Goal: Task Accomplishment & Management: Complete application form

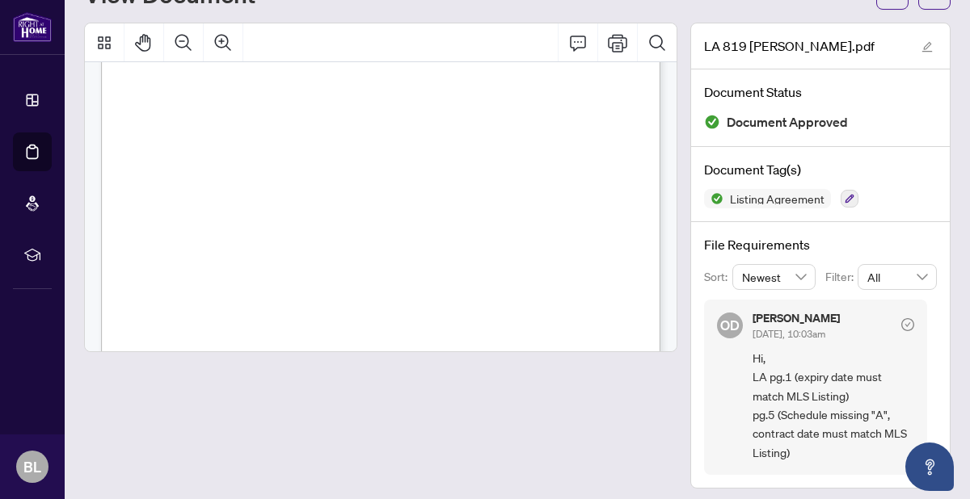
scroll to position [74, 0]
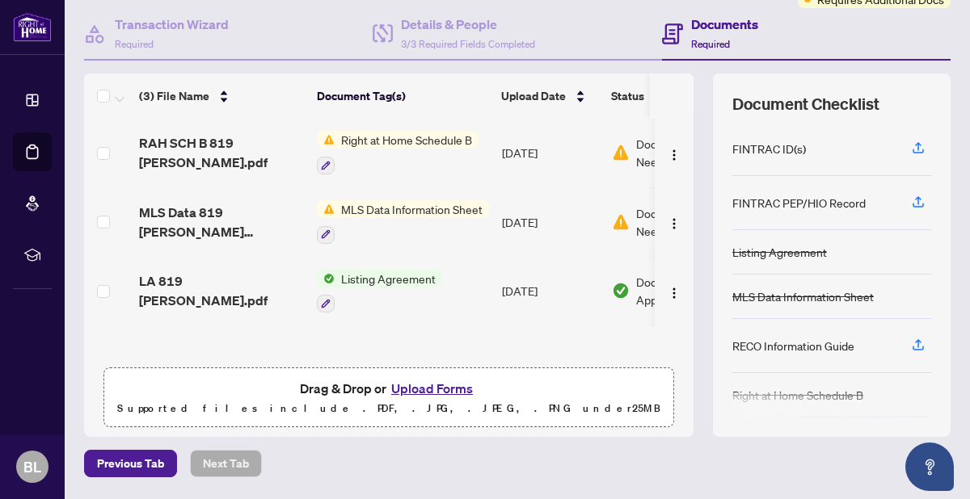
scroll to position [145, 0]
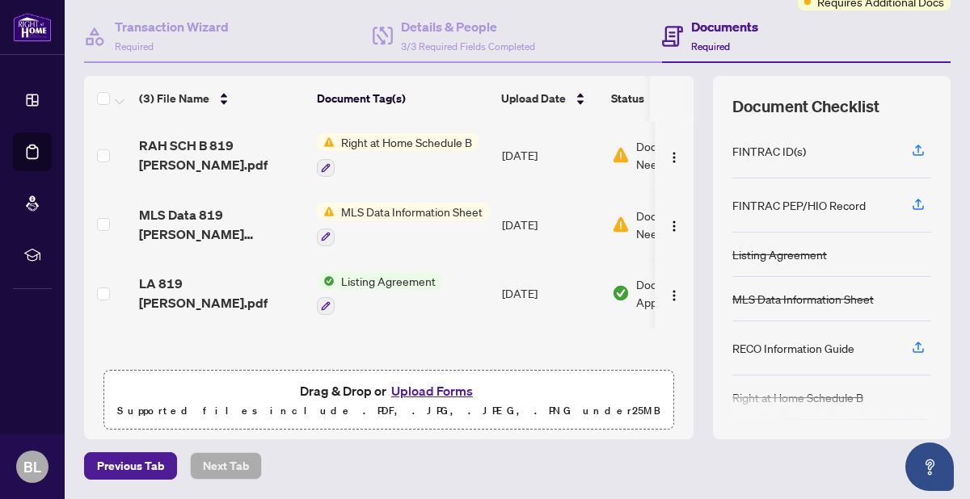
click at [428, 389] on button "Upload Forms" at bounding box center [431, 391] width 91 height 21
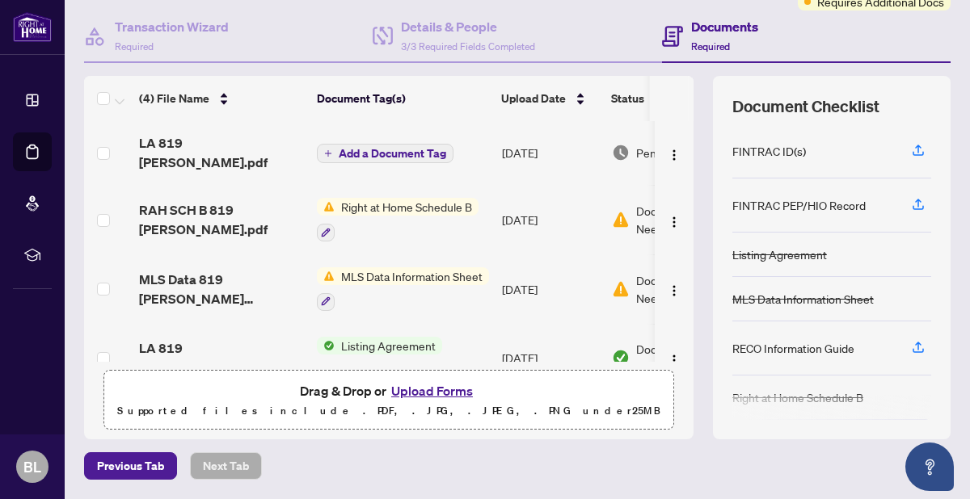
scroll to position [23, 0]
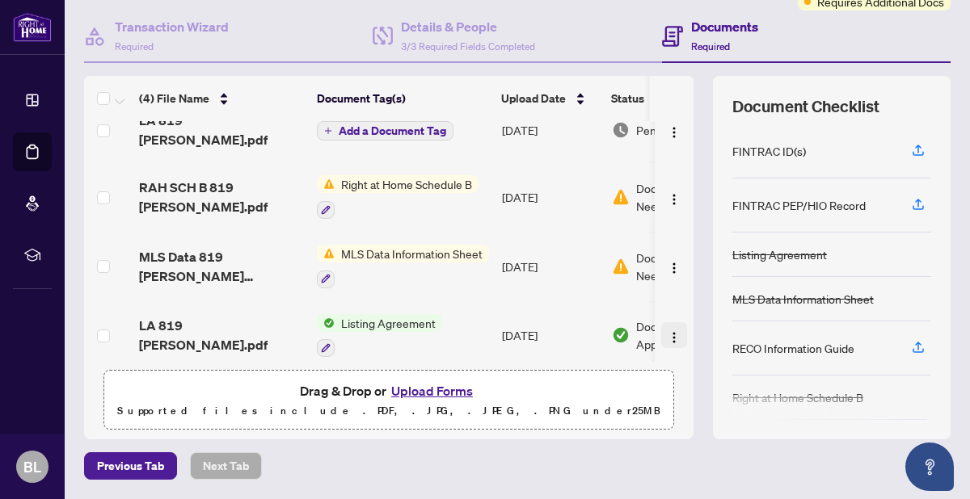
click at [667, 331] on img "button" at bounding box center [673, 337] width 13 height 13
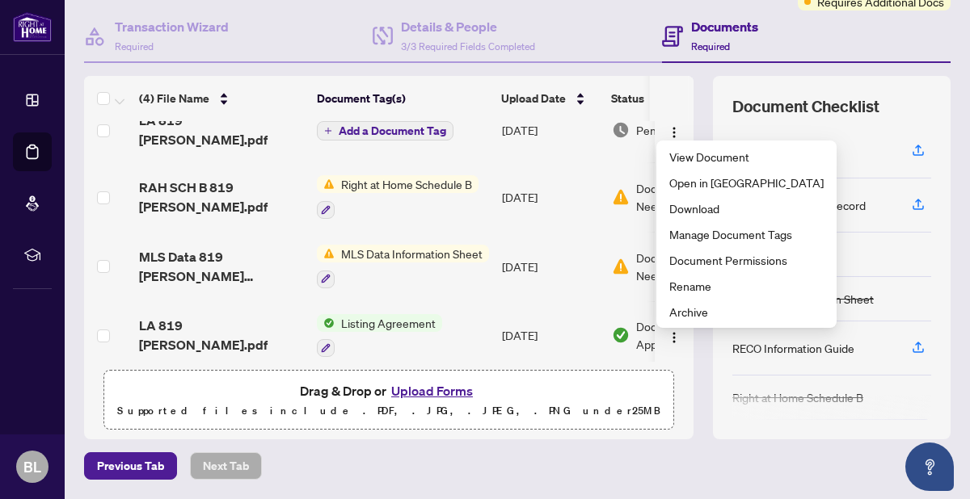
scroll to position [0, 0]
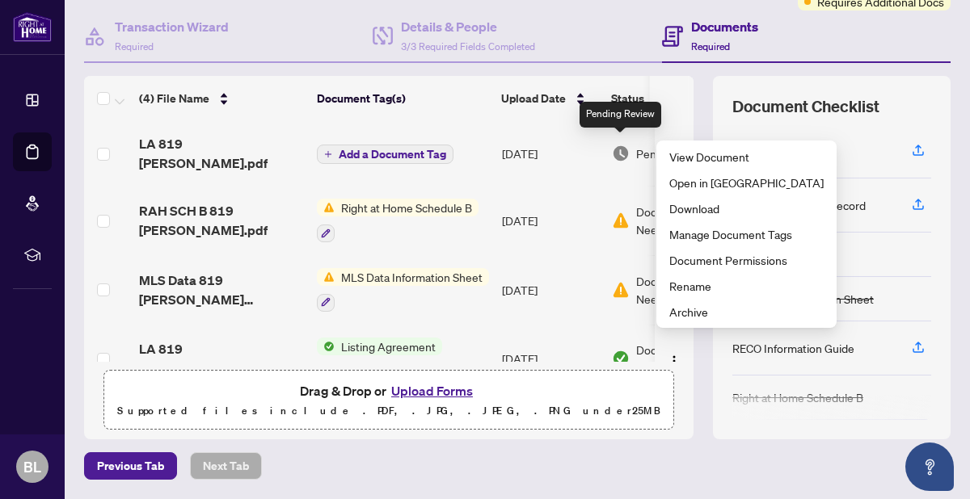
click at [591, 157] on td "[DATE]" at bounding box center [550, 153] width 110 height 65
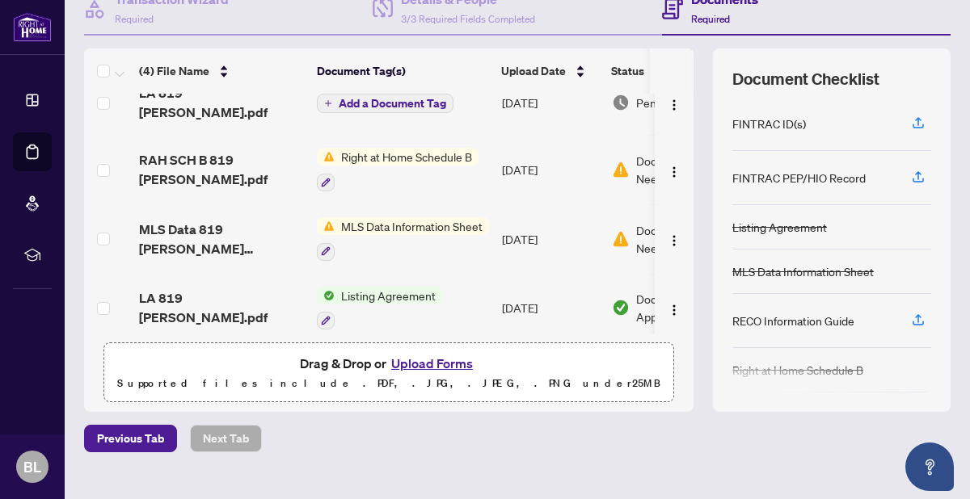
scroll to position [201, 0]
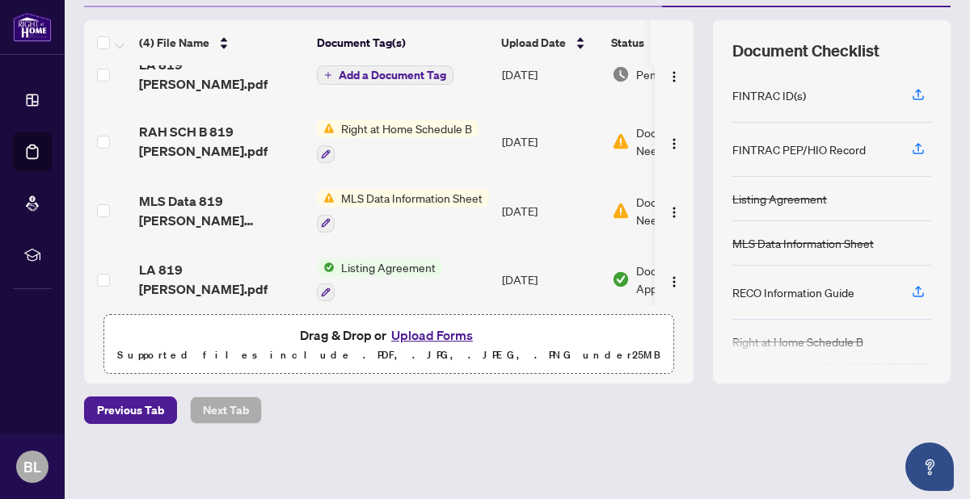
click at [434, 337] on button "Upload Forms" at bounding box center [431, 335] width 91 height 21
click at [667, 207] on img "button" at bounding box center [673, 213] width 13 height 13
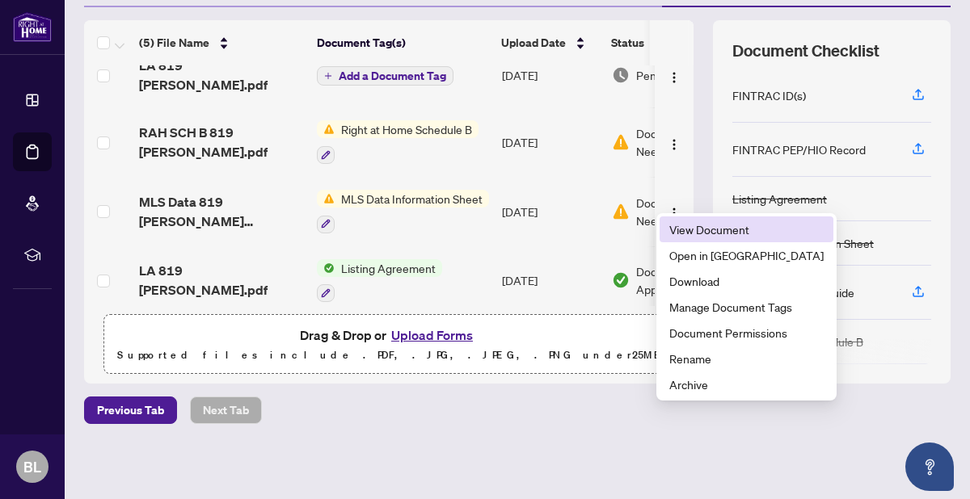
click at [691, 228] on span "View Document" at bounding box center [746, 230] width 154 height 18
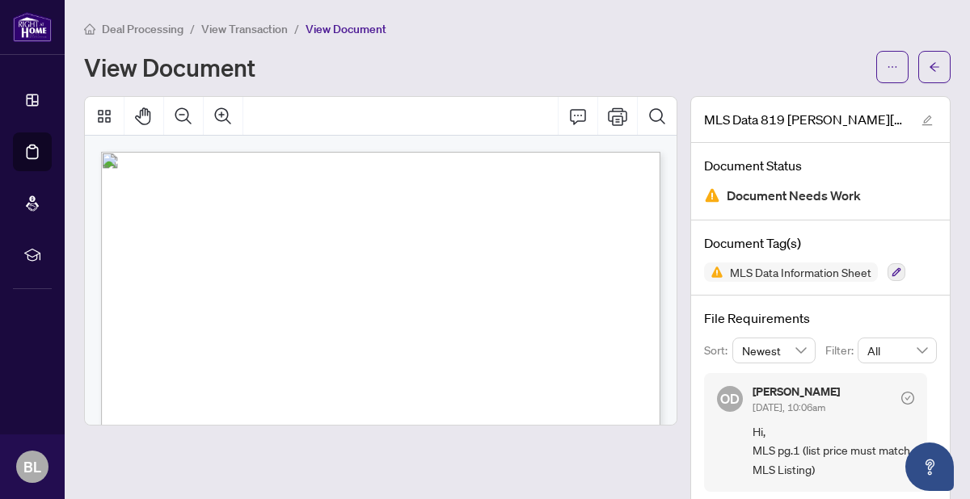
scroll to position [25, 0]
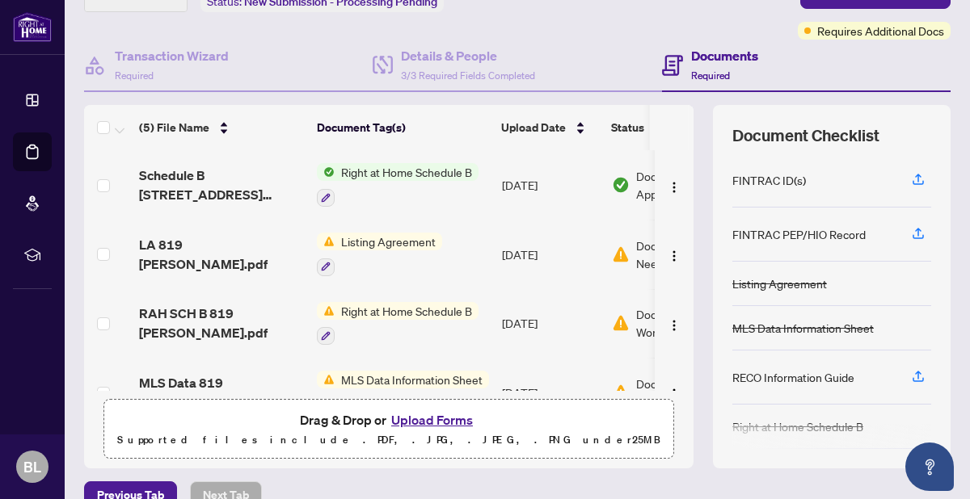
scroll to position [201, 0]
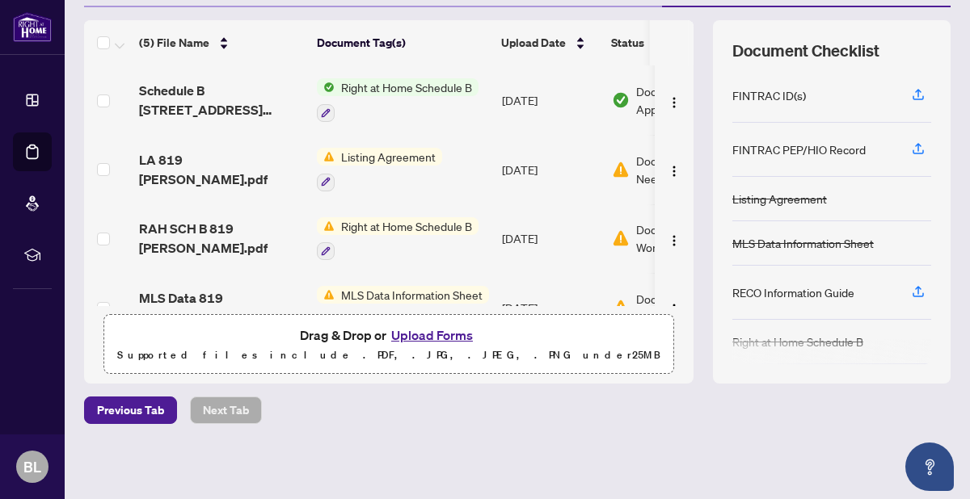
click at [436, 337] on button "Upload Forms" at bounding box center [431, 335] width 91 height 21
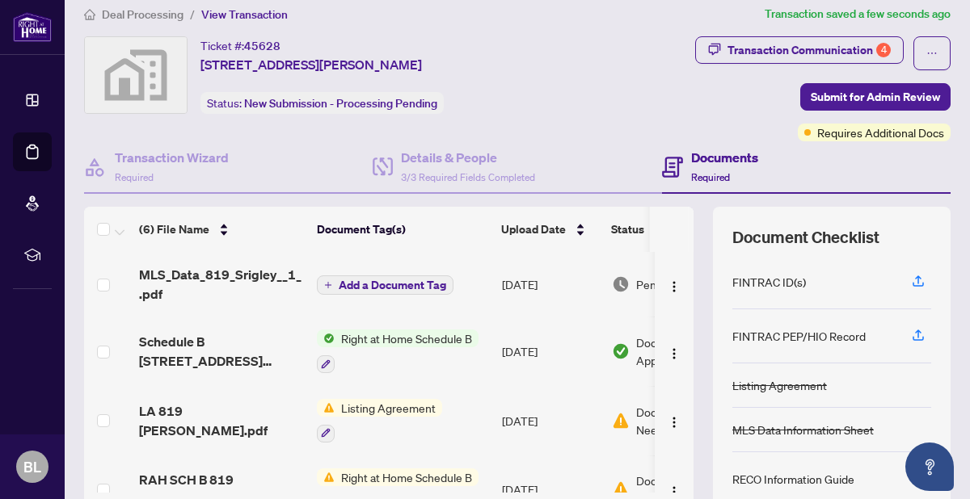
scroll to position [0, 0]
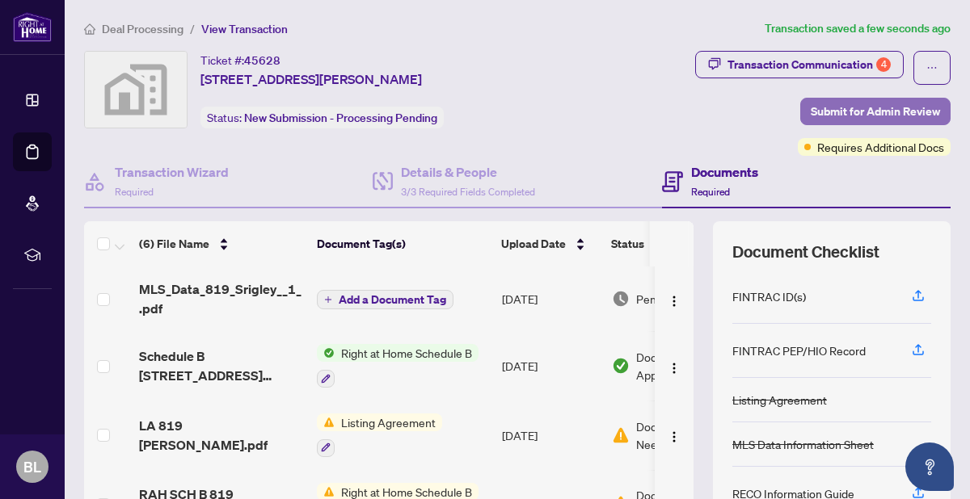
click at [830, 106] on span "Submit for Admin Review" at bounding box center [874, 112] width 129 height 26
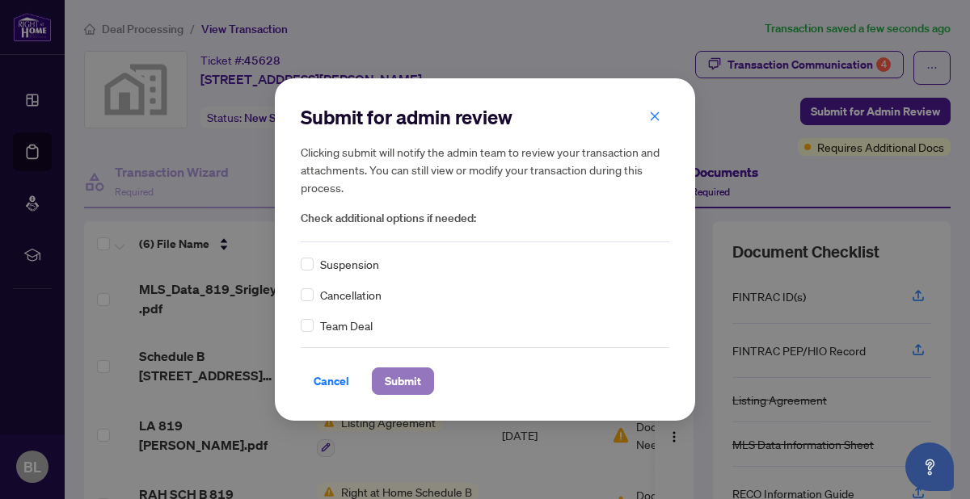
click at [411, 386] on span "Submit" at bounding box center [403, 381] width 36 height 26
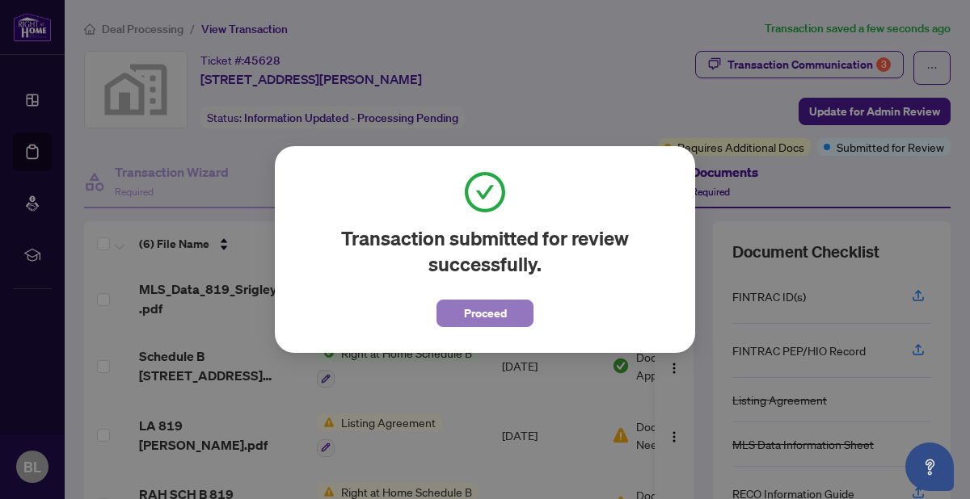
click at [517, 318] on button "Proceed" at bounding box center [484, 313] width 97 height 27
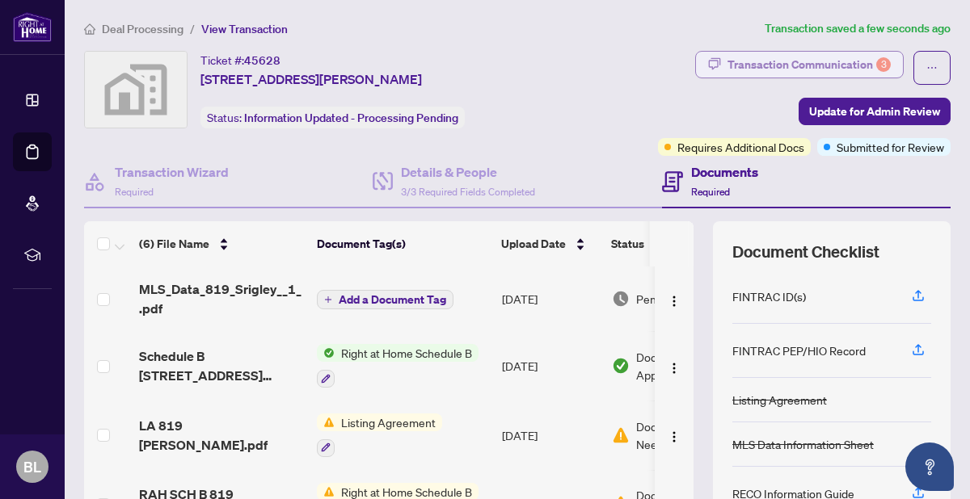
click at [768, 67] on div "Transaction Communication 3" at bounding box center [808, 65] width 163 height 26
type textarea "**********"
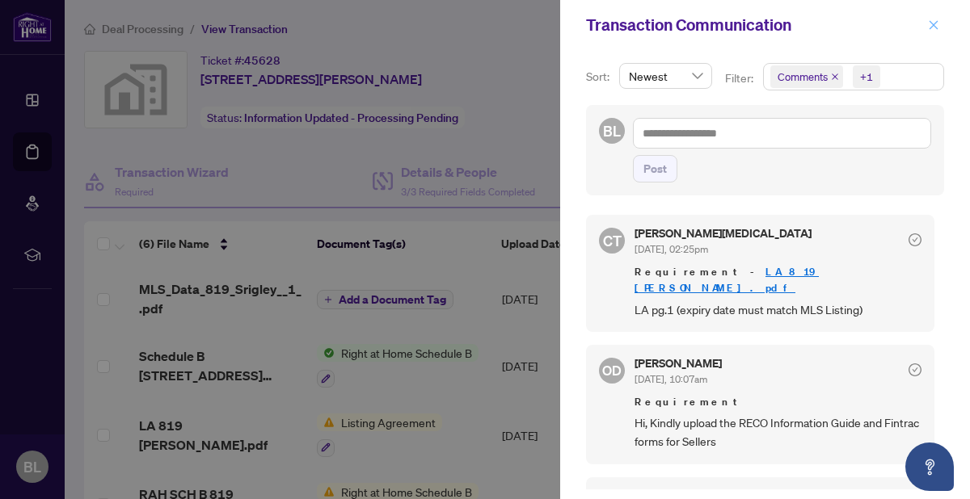
click at [929, 27] on icon "close" at bounding box center [933, 24] width 9 height 9
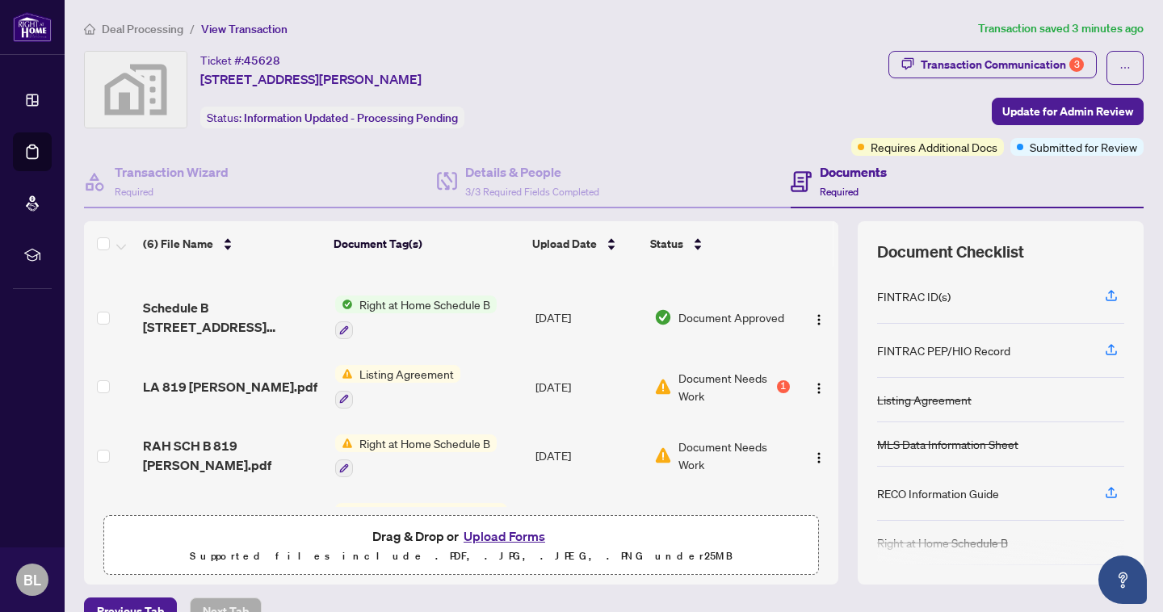
scroll to position [45, 0]
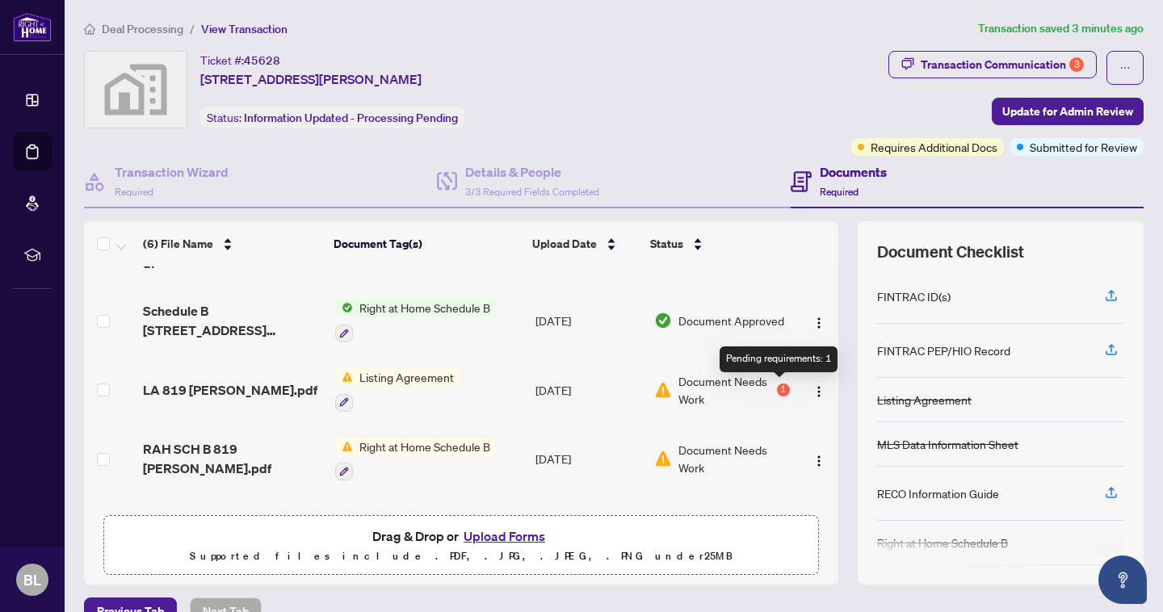
click at [780, 390] on div "1" at bounding box center [783, 390] width 13 height 13
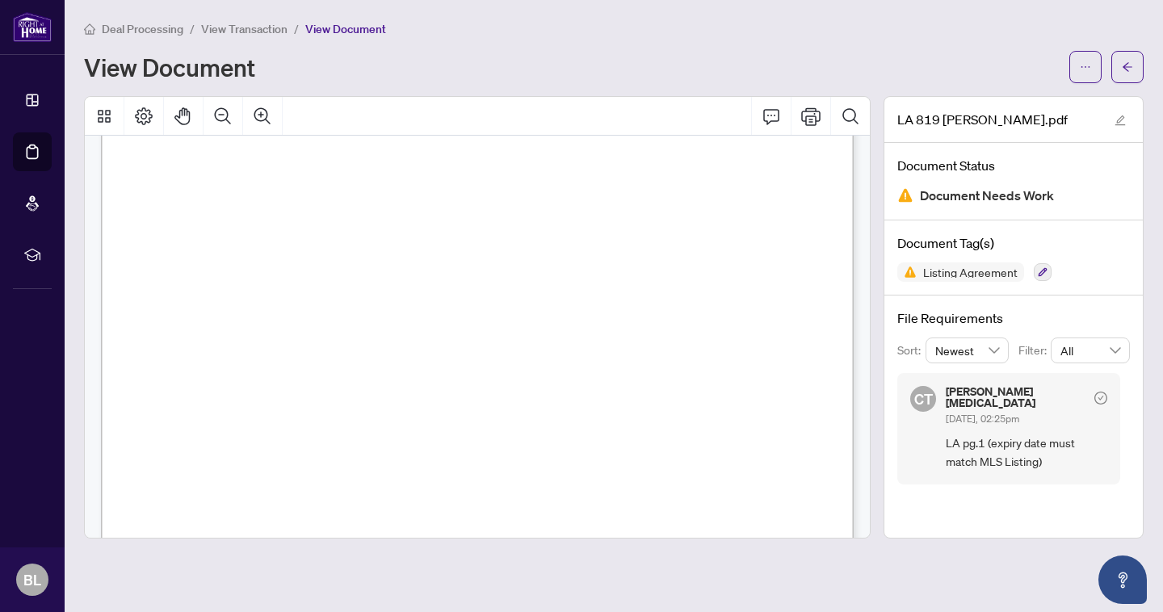
scroll to position [191, 0]
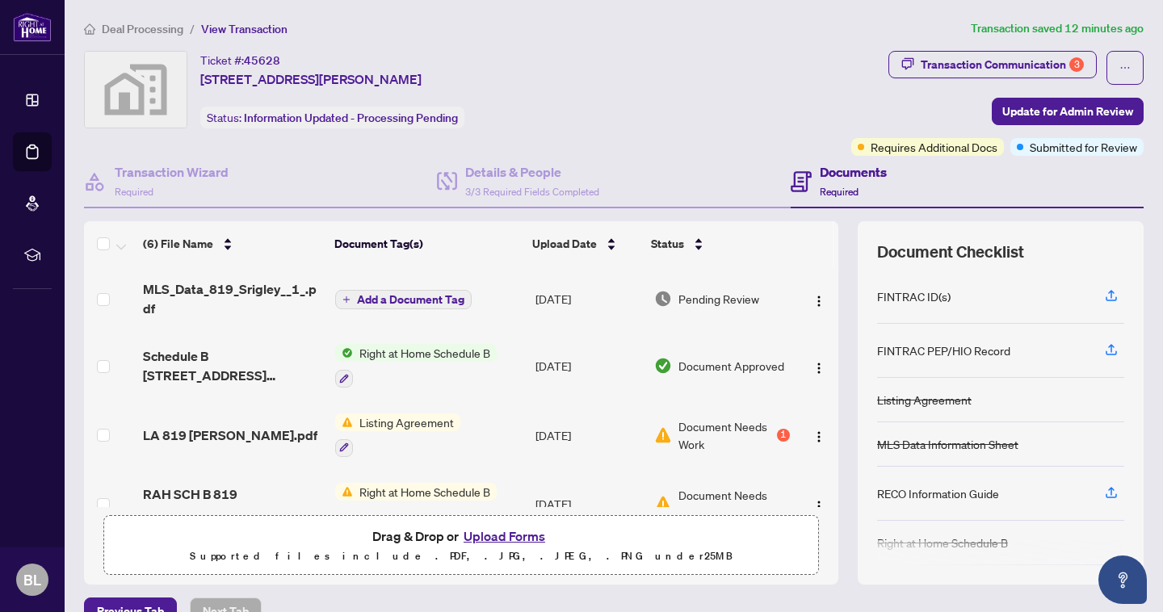
click at [511, 499] on button "Upload Forms" at bounding box center [504, 536] width 91 height 21
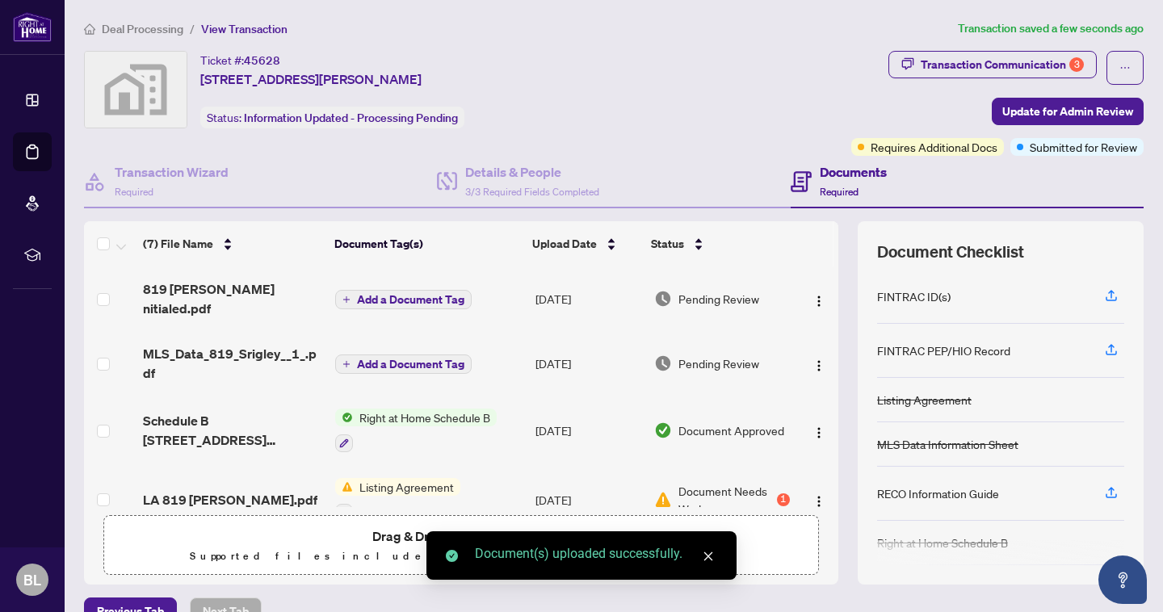
click at [368, 294] on span "Add a Document Tag" at bounding box center [410, 299] width 107 height 11
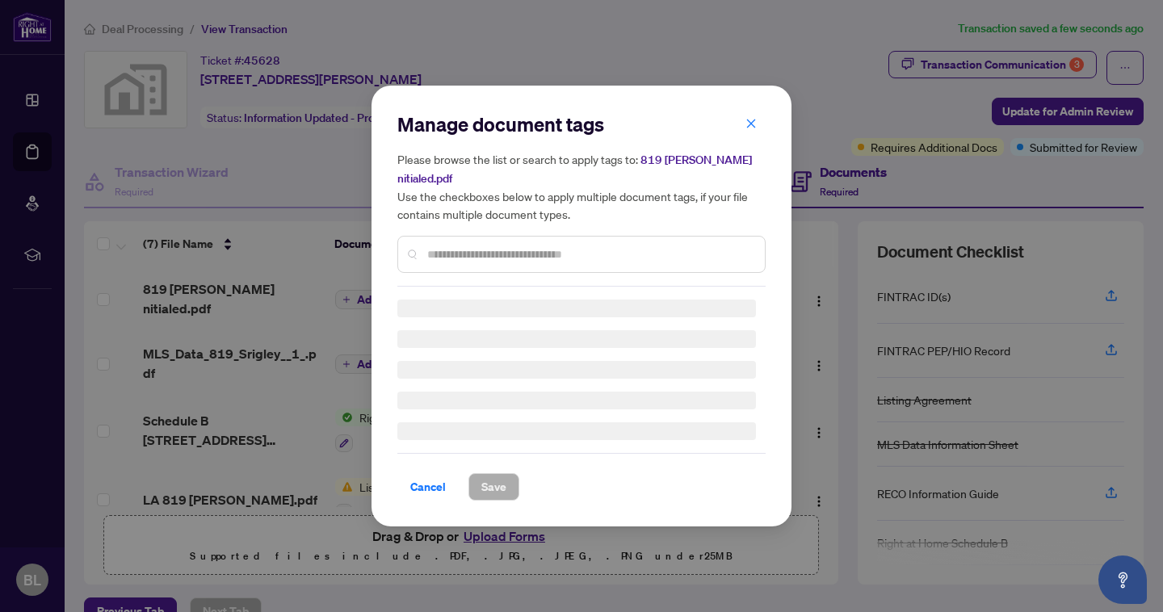
click at [483, 246] on div "Manage document tags Please browse the list or search to apply tags to: 819 [PE…" at bounding box center [582, 198] width 368 height 175
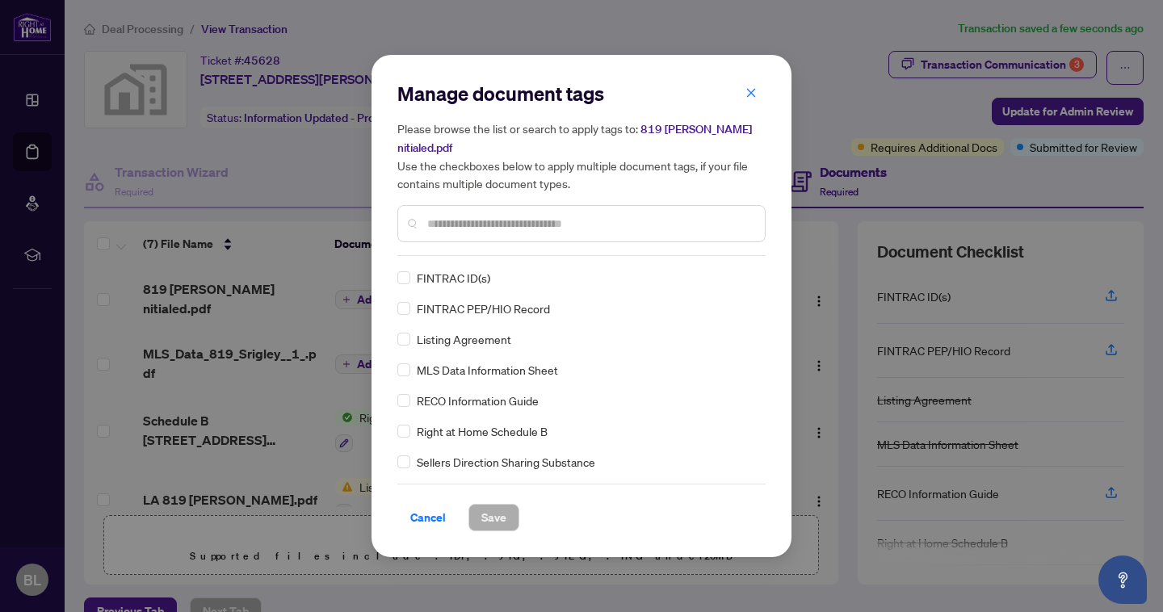
click at [445, 215] on input "text" at bounding box center [589, 224] width 325 height 18
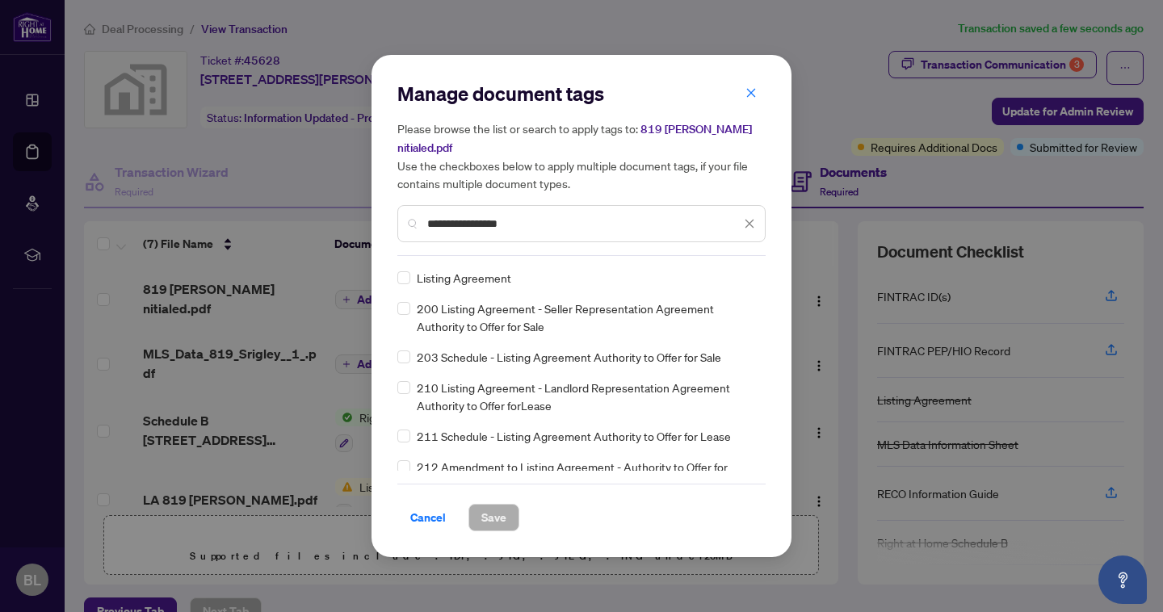
type input "**********"
click at [494, 499] on span "Save" at bounding box center [494, 518] width 25 height 26
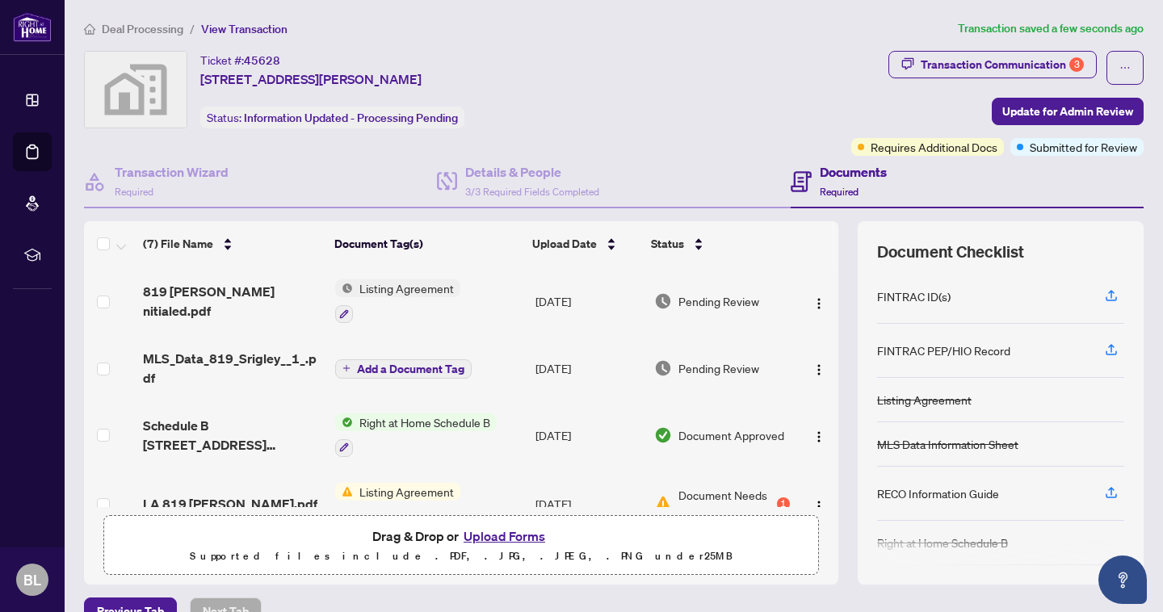
click at [404, 368] on span "Add a Document Tag" at bounding box center [410, 369] width 107 height 11
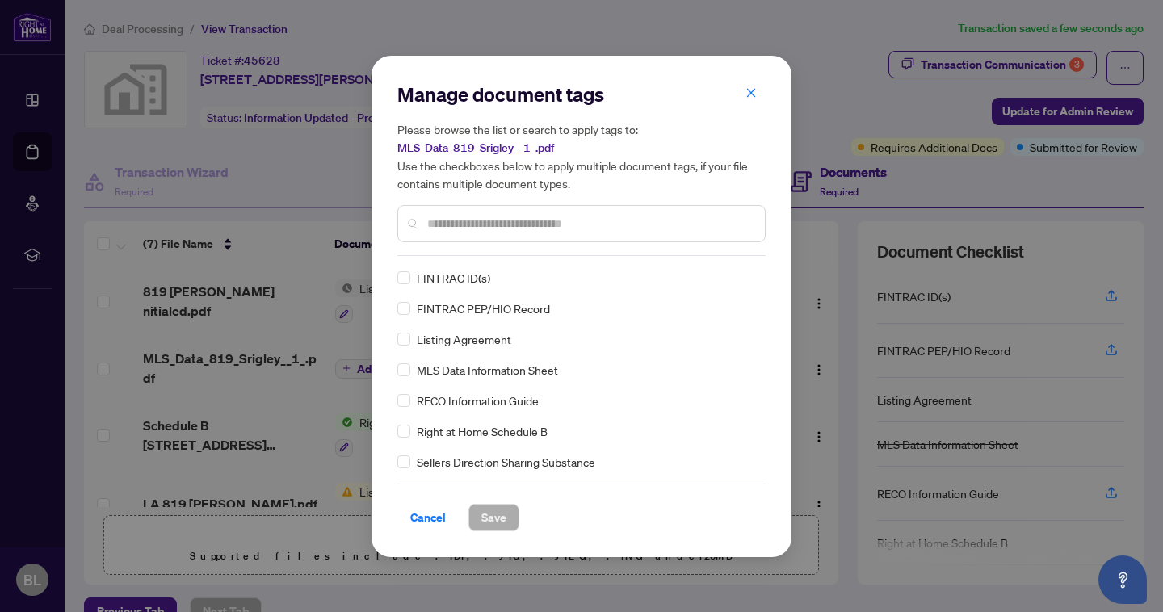
click at [450, 228] on input "text" at bounding box center [589, 224] width 325 height 18
type input "*"
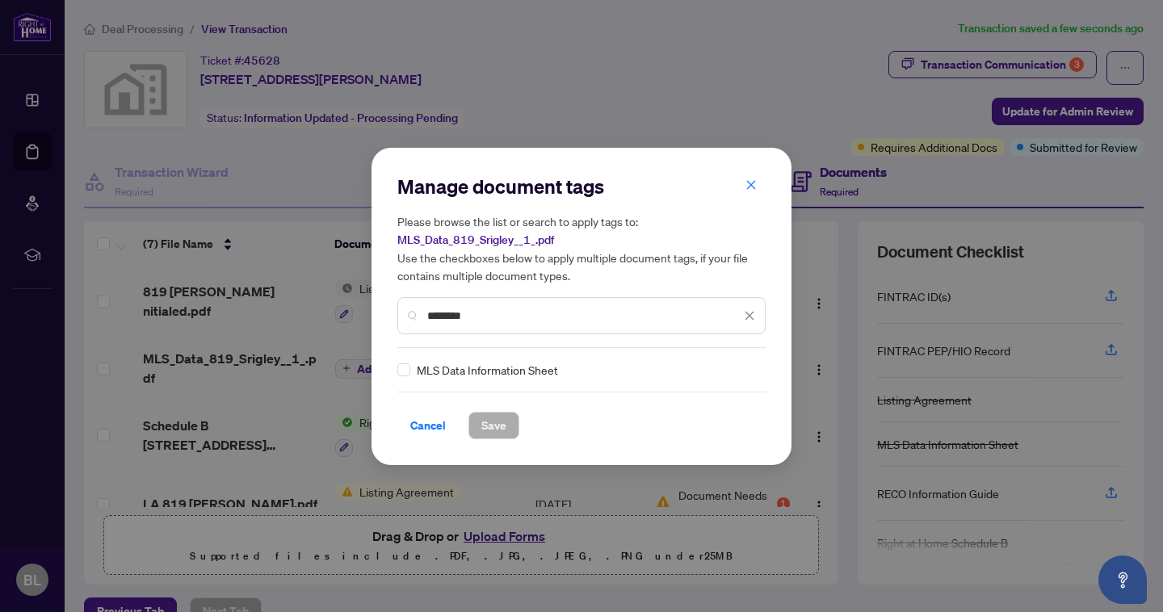
type input "********"
click at [494, 372] on span "MLS Data Information Sheet" at bounding box center [487, 370] width 141 height 18
click at [490, 425] on span "Save" at bounding box center [494, 426] width 25 height 26
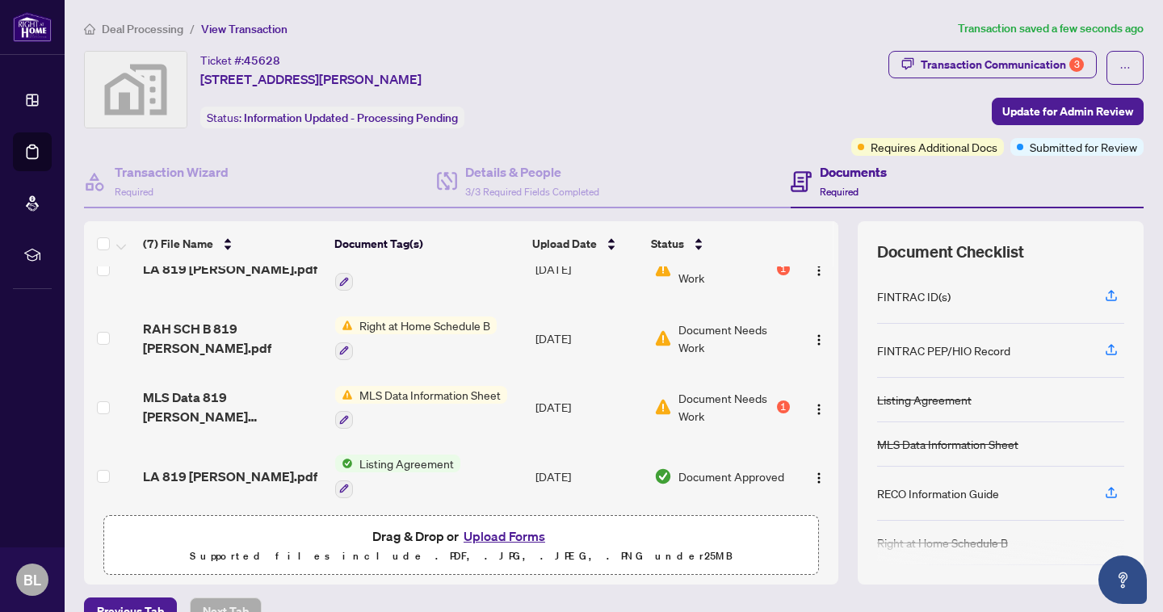
scroll to position [242, 0]
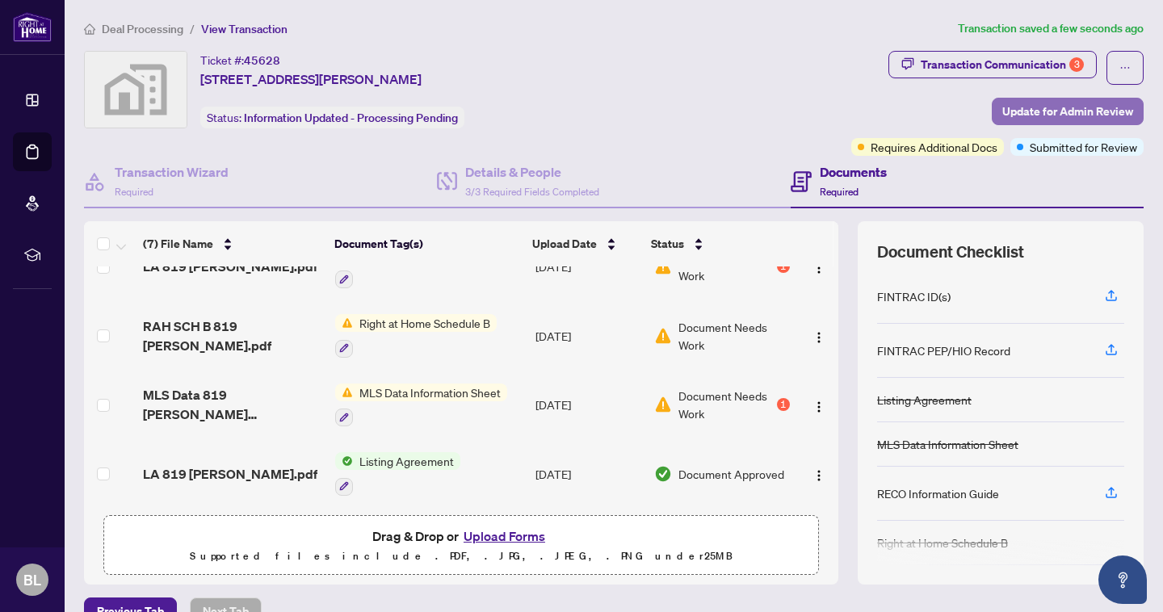
click at [969, 109] on span "Update for Admin Review" at bounding box center [1068, 112] width 131 height 26
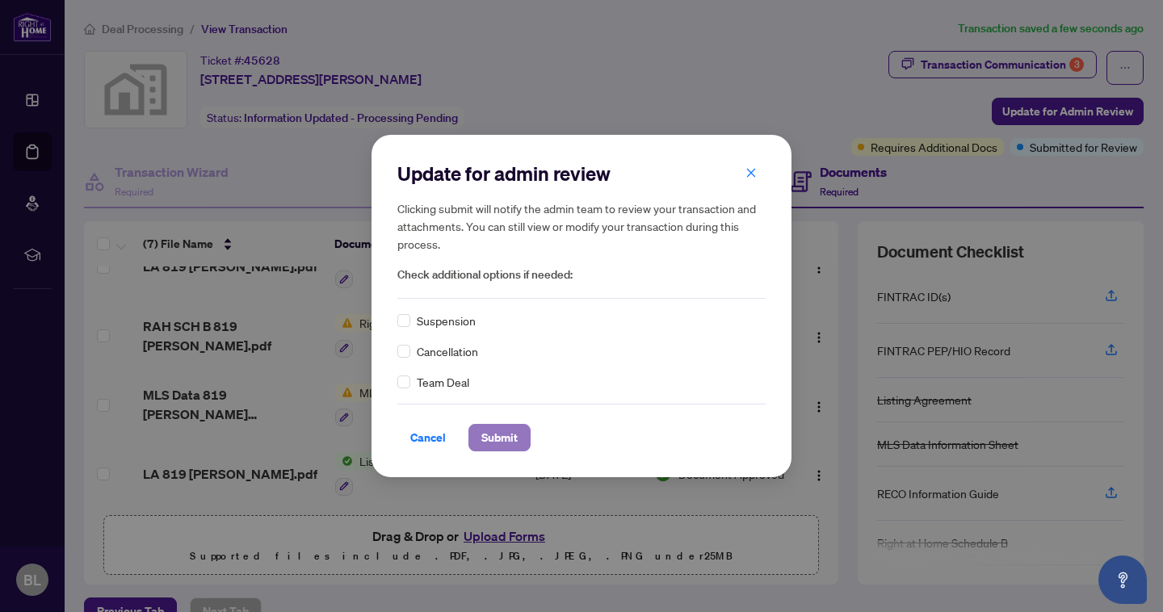
click at [495, 437] on span "Submit" at bounding box center [500, 438] width 36 height 26
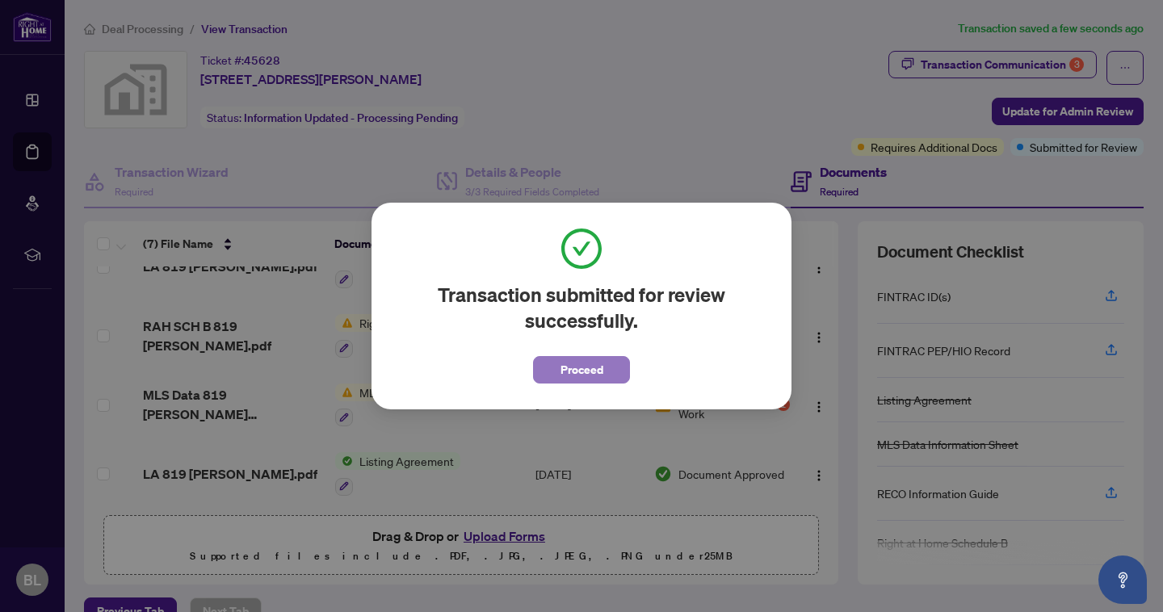
click at [572, 371] on span "Proceed" at bounding box center [582, 370] width 43 height 26
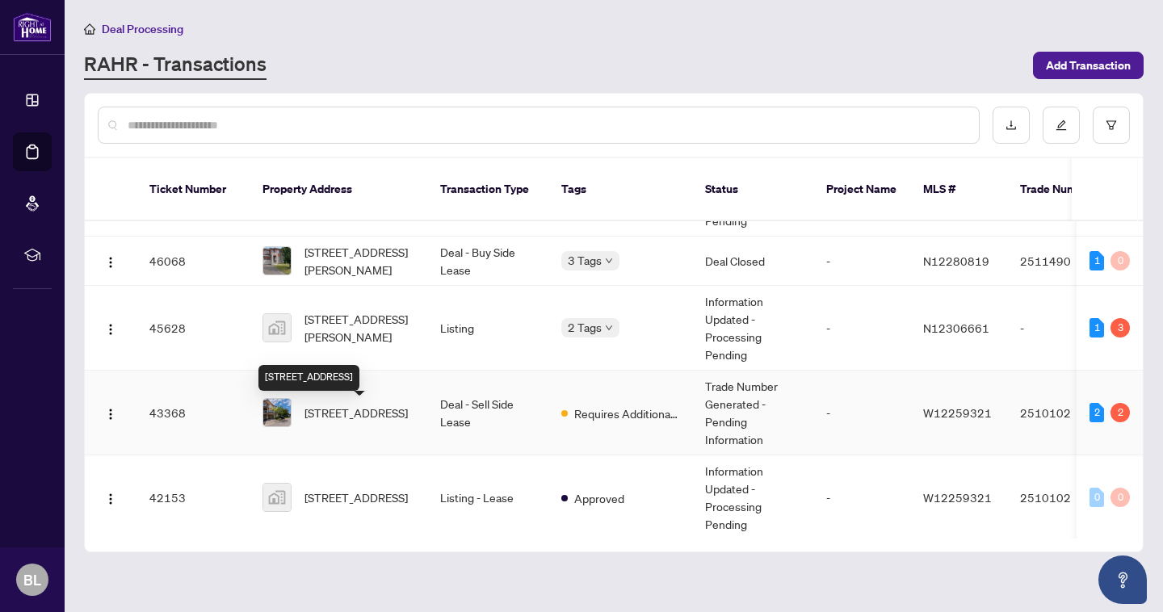
scroll to position [179, 0]
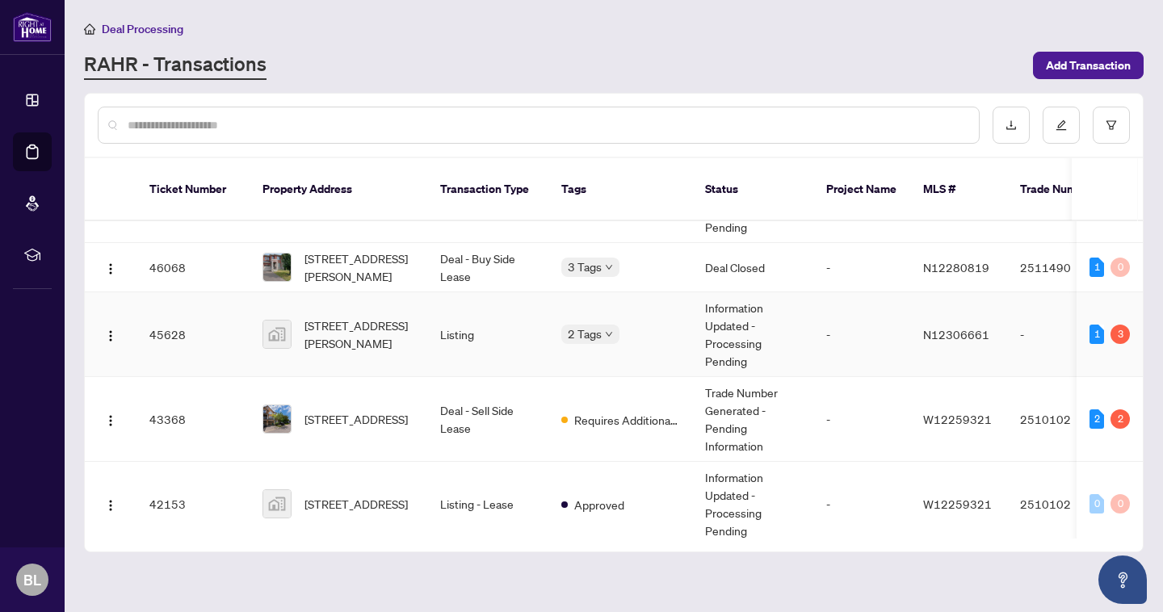
click at [681, 360] on td "2 Tags" at bounding box center [621, 334] width 144 height 85
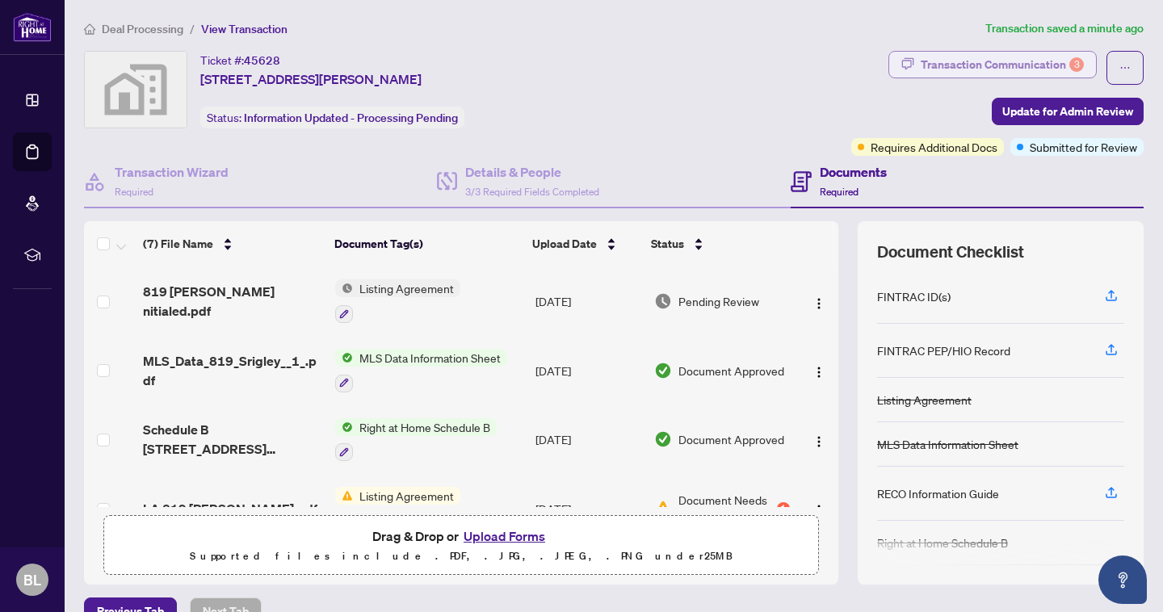
click at [969, 64] on div "Transaction Communication 3" at bounding box center [1002, 65] width 163 height 26
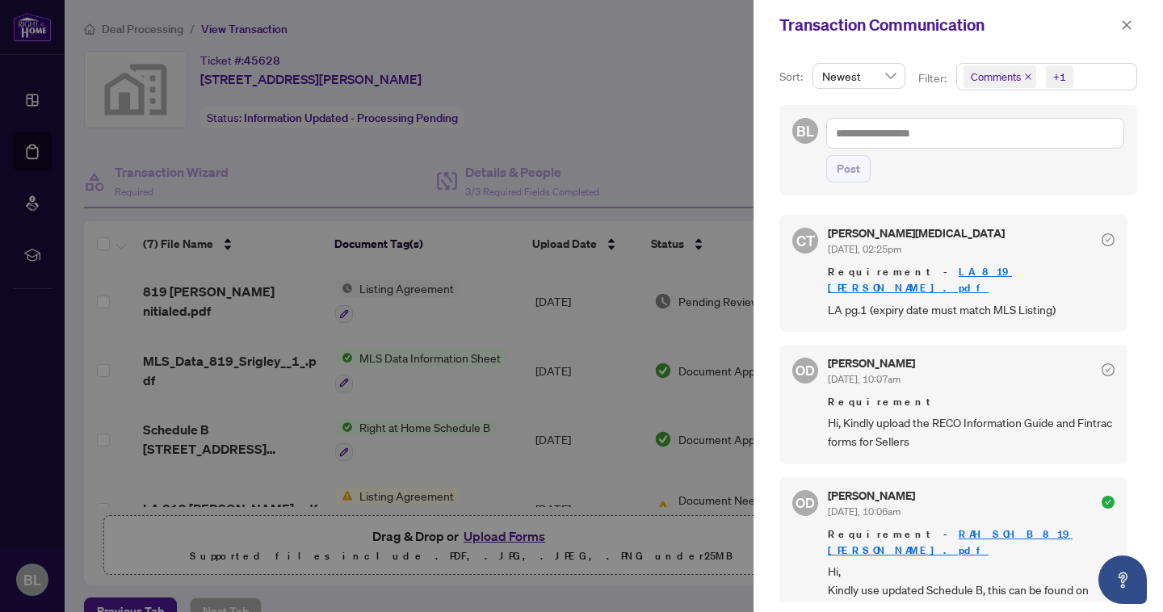
click at [969, 78] on span "Comments +1" at bounding box center [1046, 77] width 179 height 26
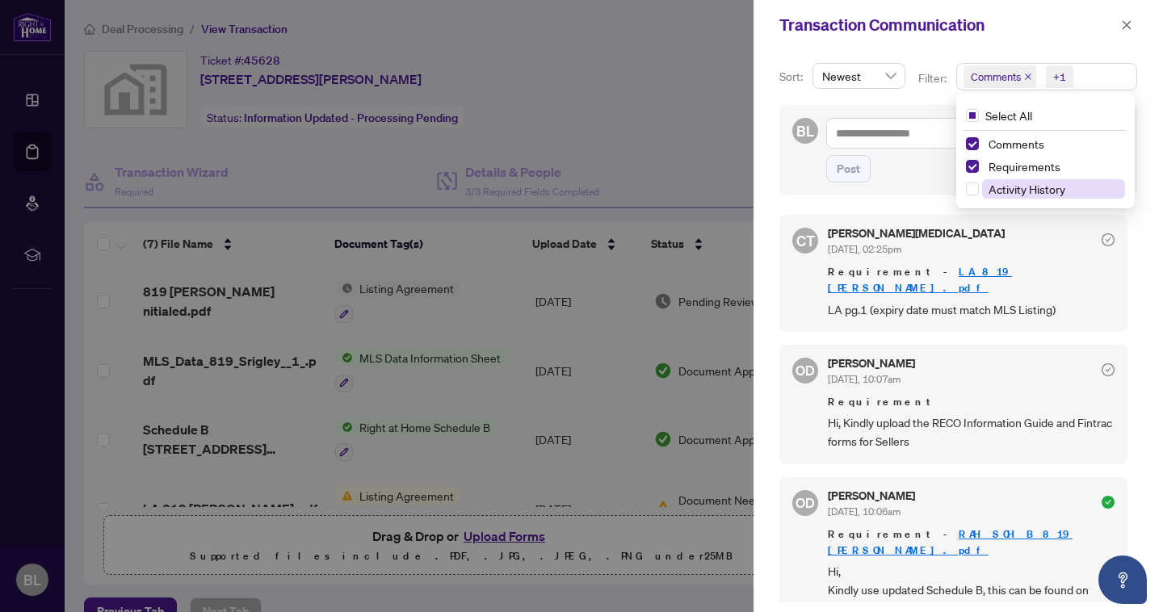
click at [969, 192] on span "Activity History" at bounding box center [1027, 189] width 77 height 15
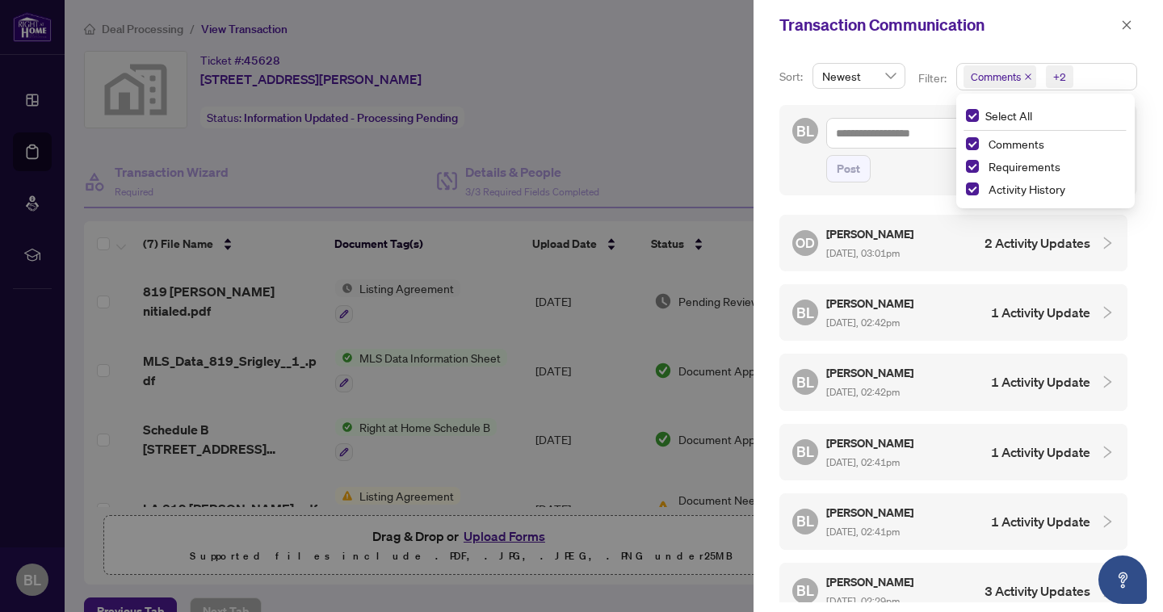
click at [969, 243] on div at bounding box center [1103, 243] width 24 height 18
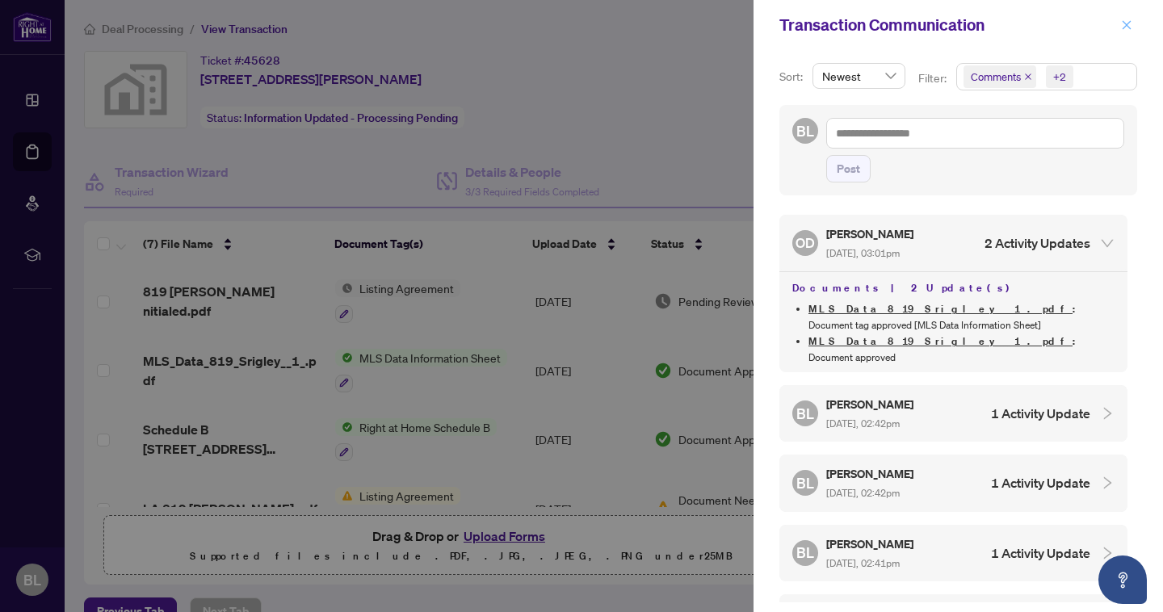
click at [969, 27] on icon "close" at bounding box center [1126, 24] width 11 height 11
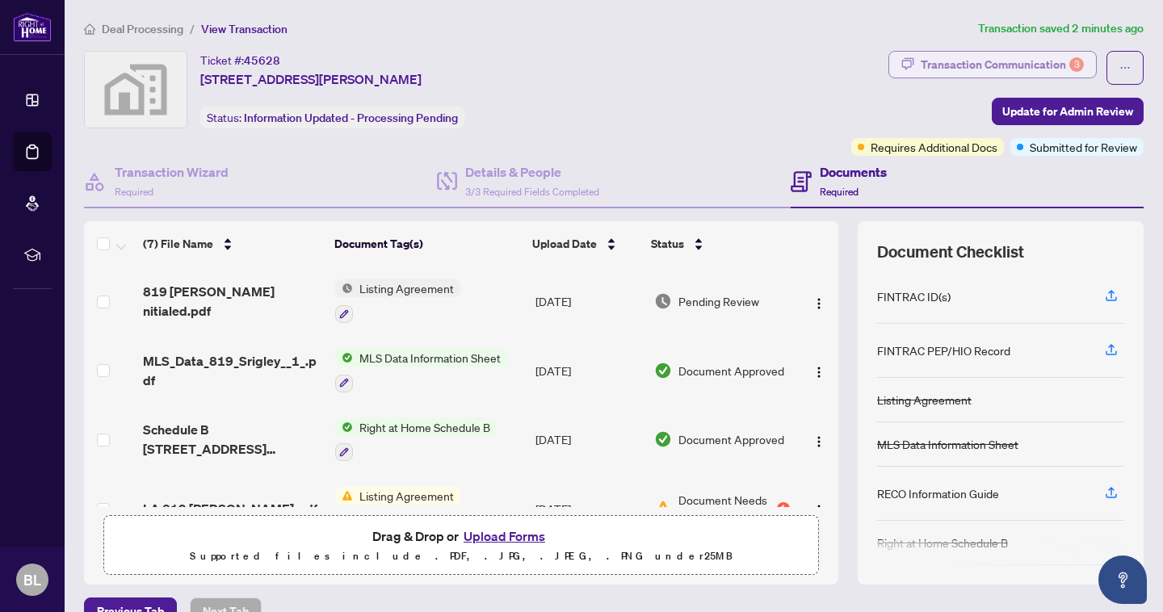
click at [952, 58] on div "Transaction Communication 3" at bounding box center [1002, 65] width 163 height 26
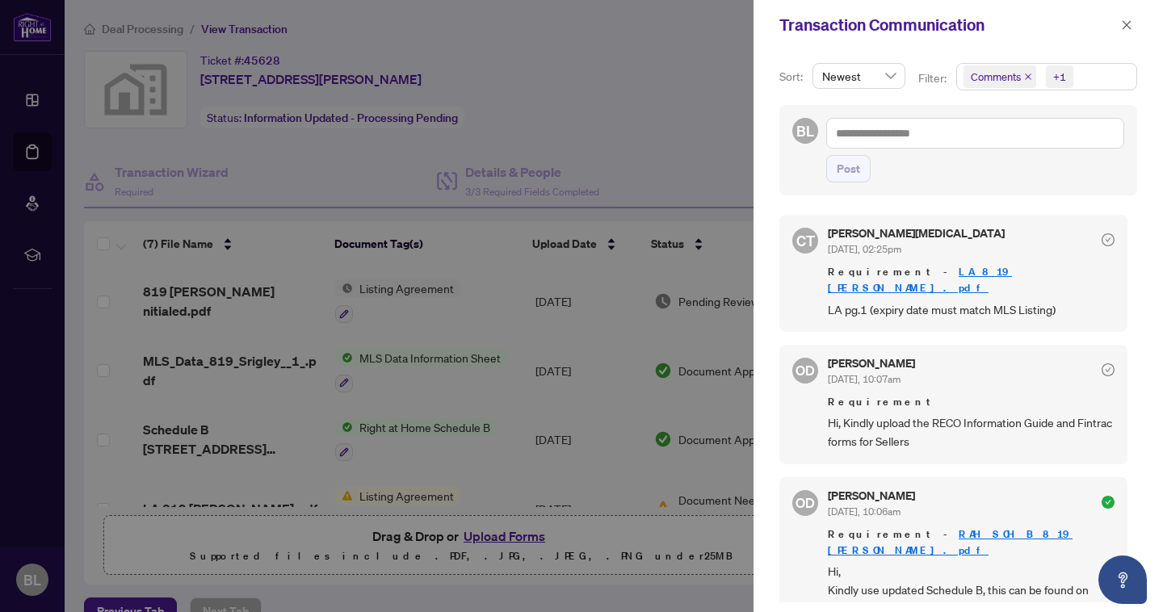
click at [702, 48] on div at bounding box center [581, 306] width 1163 height 612
click at [969, 28] on icon "close" at bounding box center [1126, 24] width 11 height 11
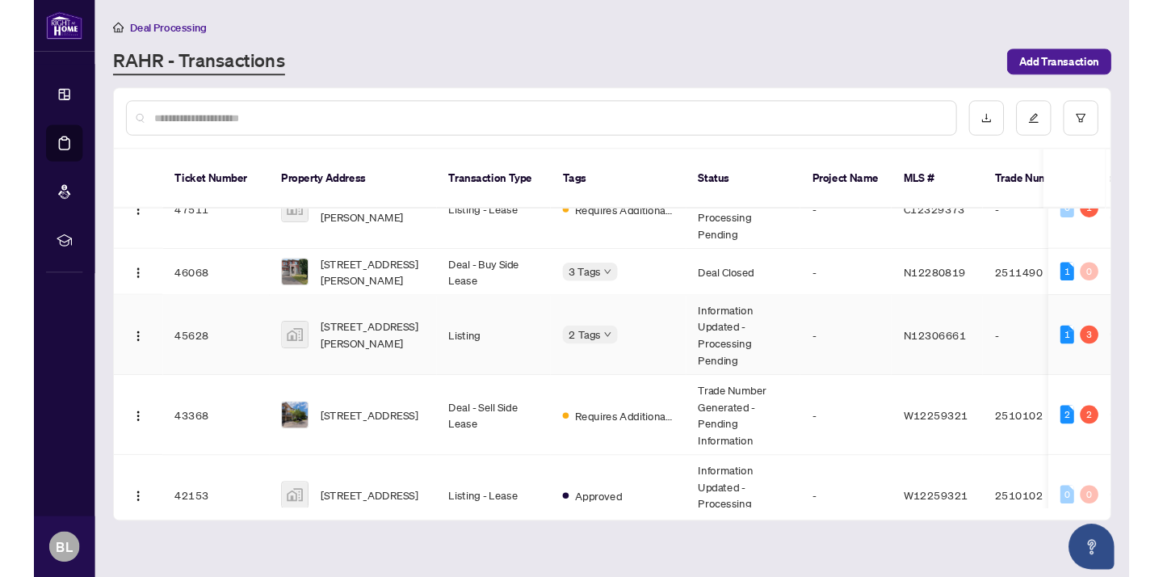
scroll to position [156, 0]
